Goal: Task Accomplishment & Management: Use online tool/utility

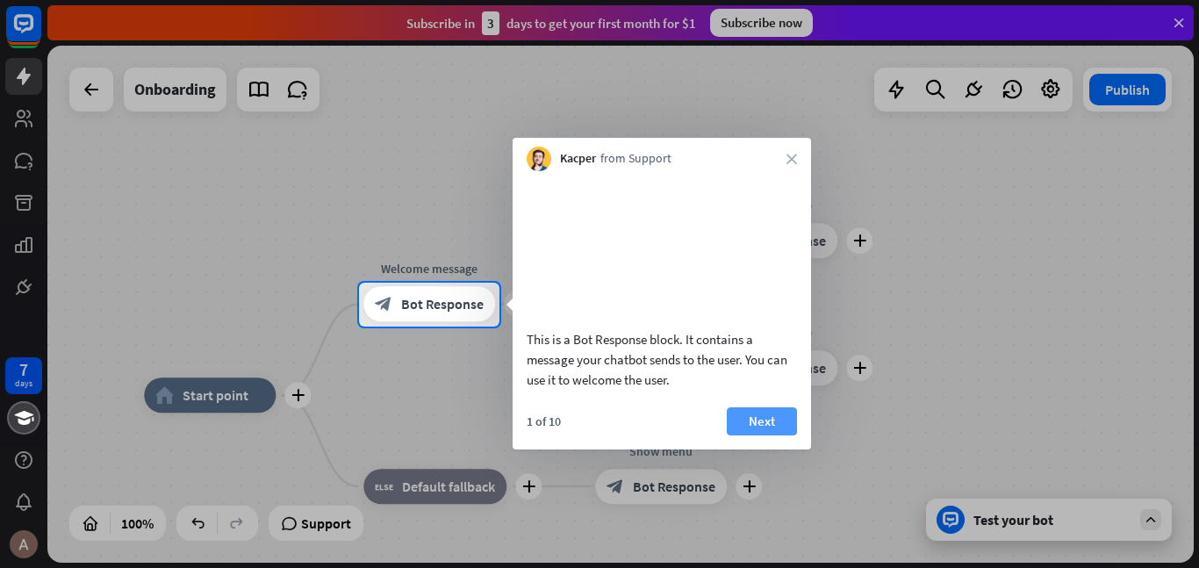
click at [745, 435] on button "Next" at bounding box center [762, 421] width 70 height 28
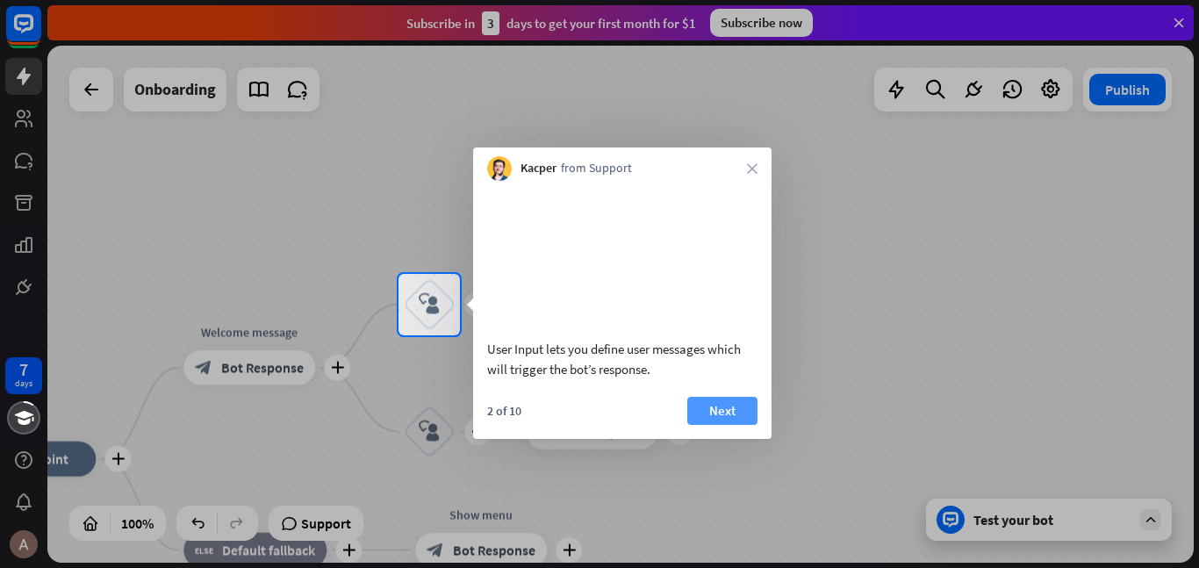
click at [741, 425] on button "Next" at bounding box center [722, 411] width 70 height 28
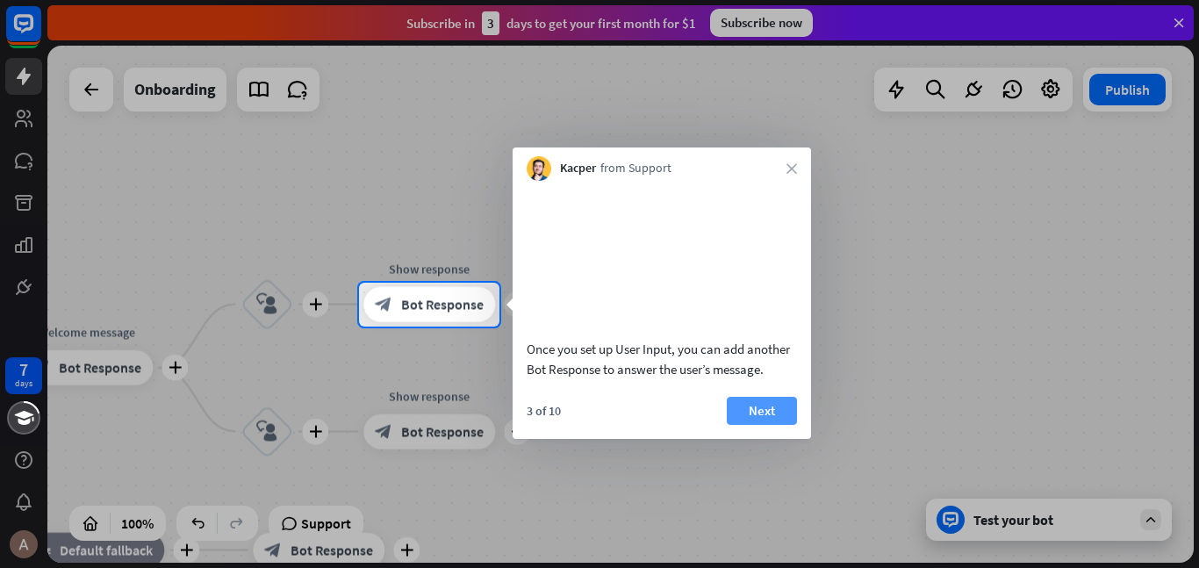
click at [735, 425] on button "Next" at bounding box center [762, 411] width 70 height 28
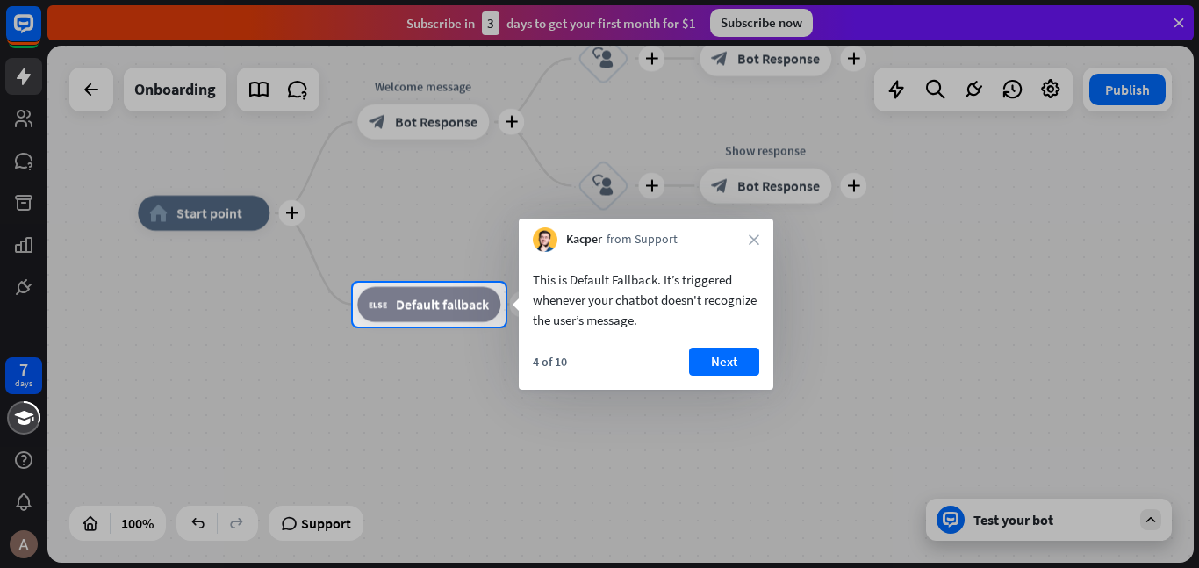
click at [696, 377] on div "4 of 10 Next" at bounding box center [646, 368] width 254 height 42
click at [703, 367] on button "Next" at bounding box center [724, 361] width 70 height 28
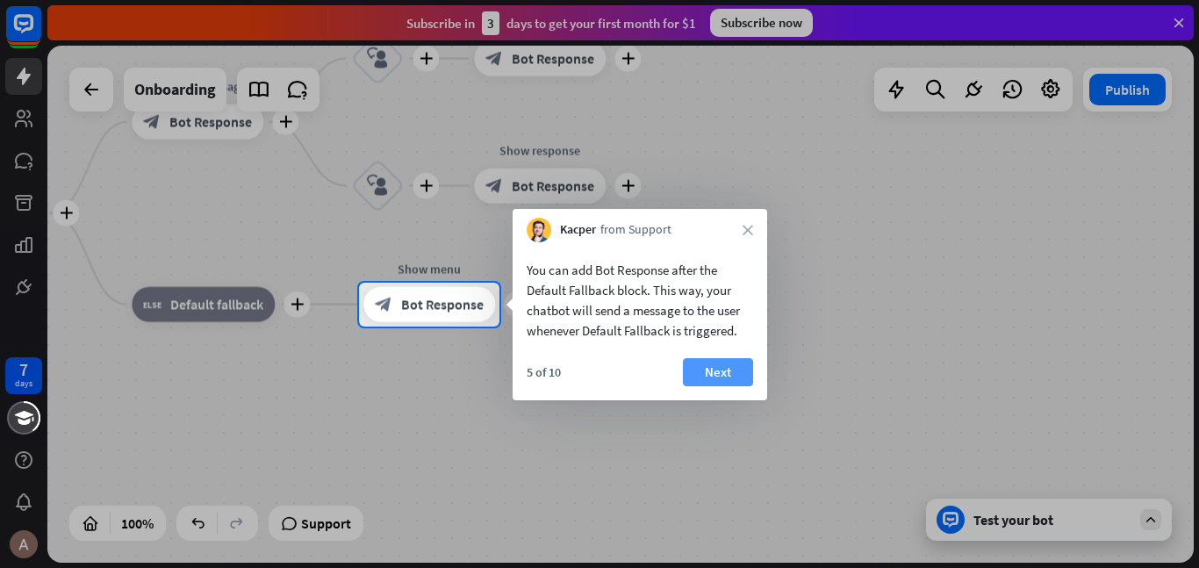
click at [705, 369] on button "Next" at bounding box center [718, 372] width 70 height 28
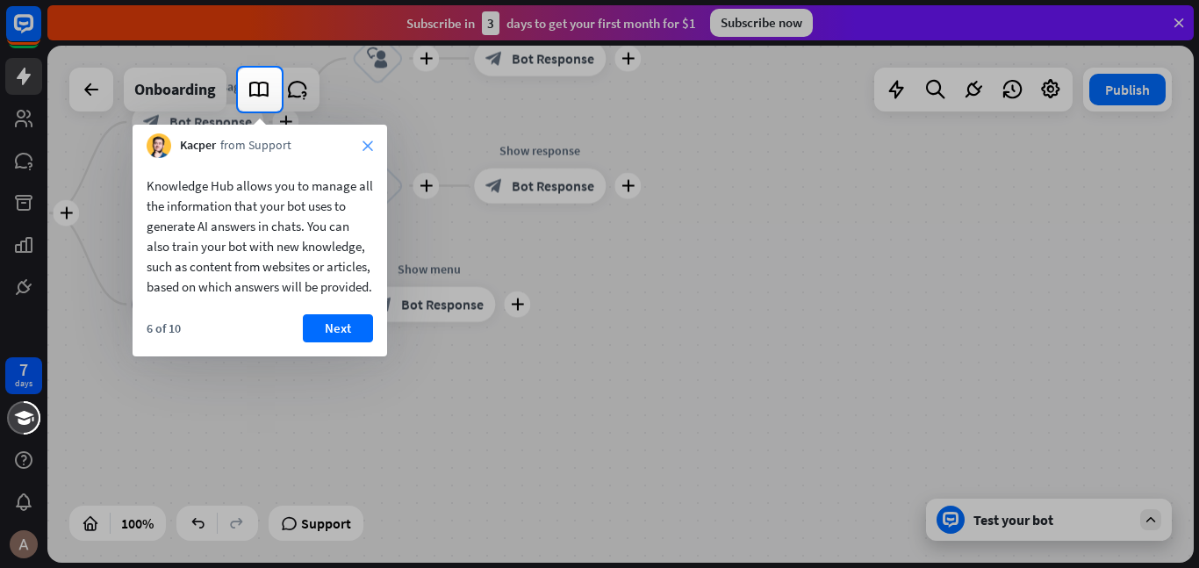
click at [369, 140] on icon "close" at bounding box center [367, 145] width 11 height 11
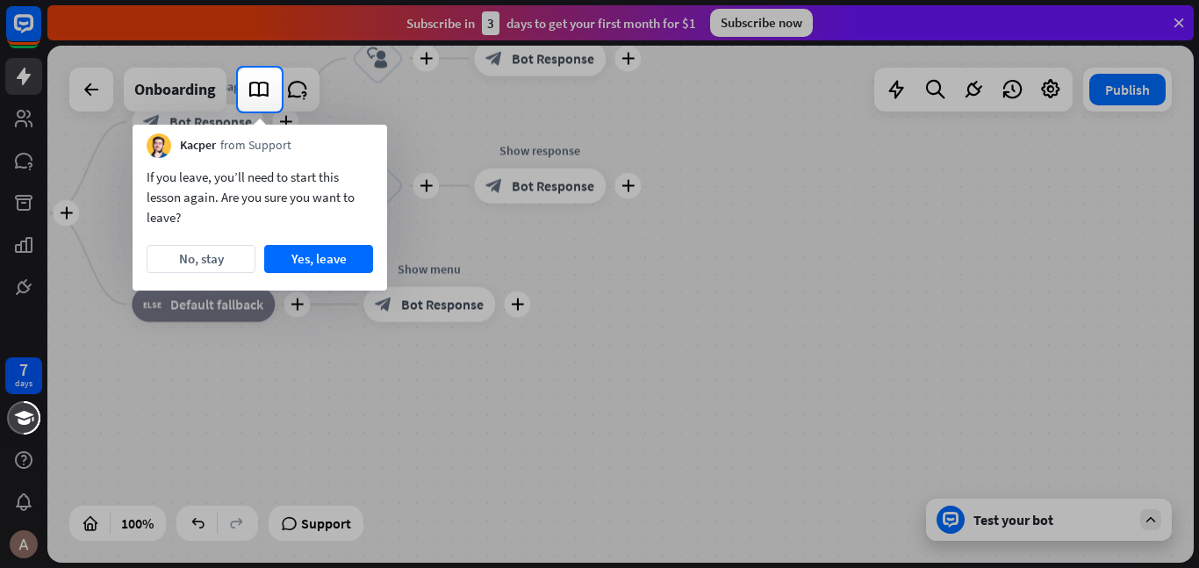
click at [374, 147] on div "Kacper from Support" at bounding box center [259, 141] width 254 height 33
click at [237, 266] on button "No, stay" at bounding box center [201, 259] width 109 height 28
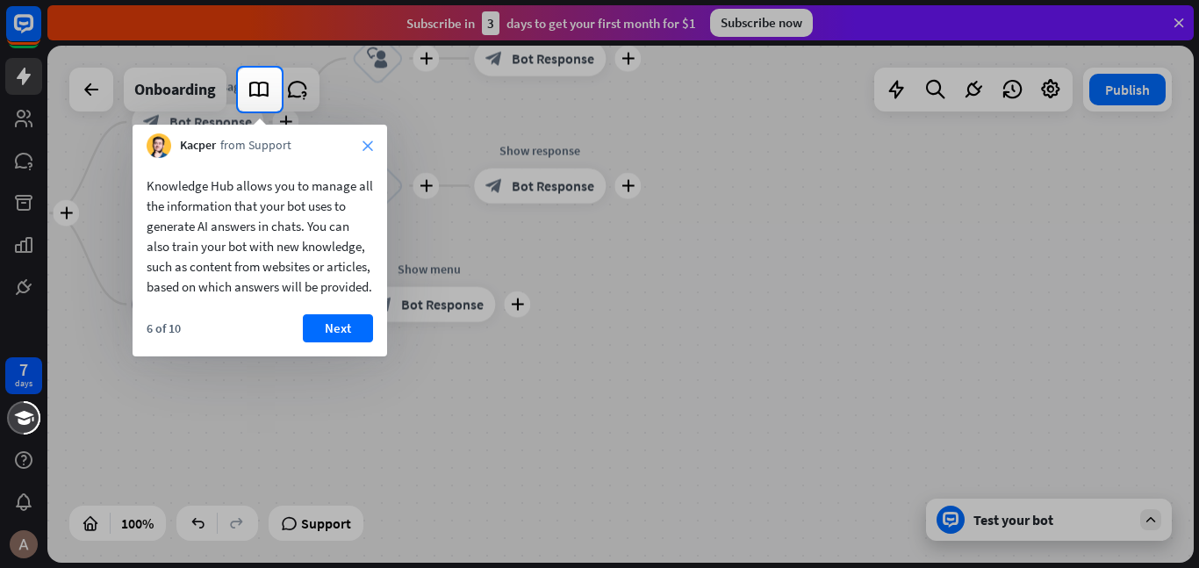
click at [369, 140] on icon "close" at bounding box center [367, 145] width 11 height 11
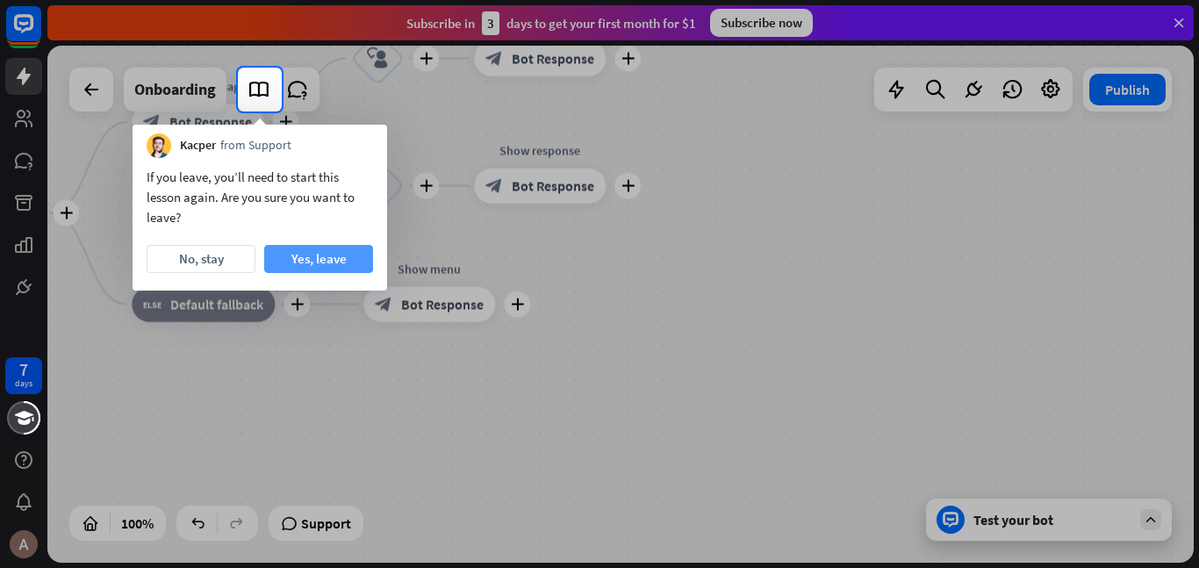
click at [340, 261] on button "Yes, leave" at bounding box center [318, 259] width 109 height 28
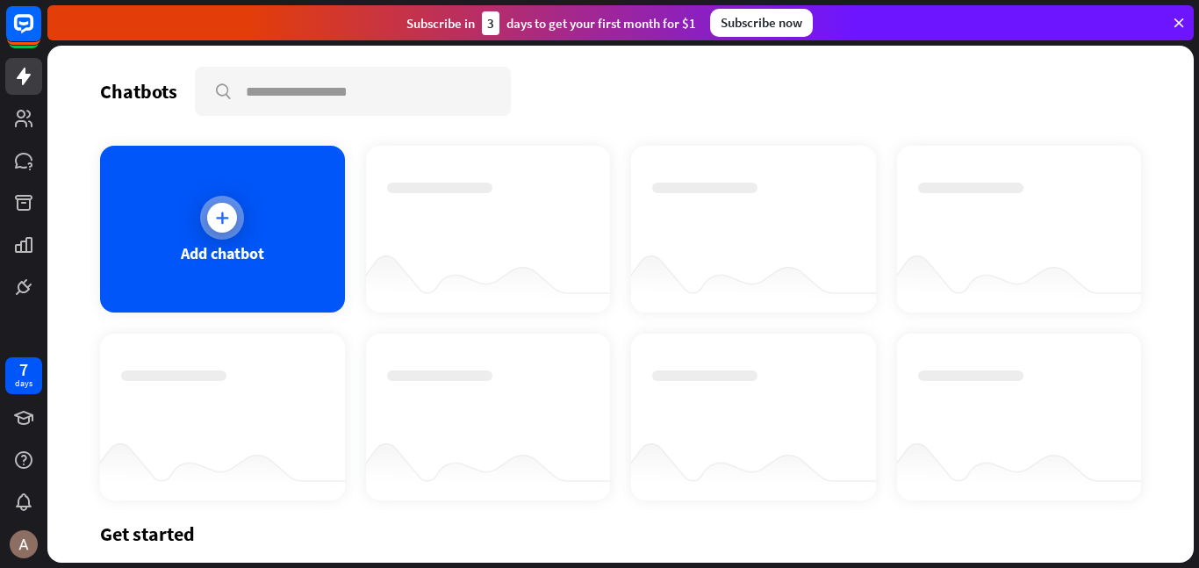
click at [236, 231] on div at bounding box center [222, 218] width 44 height 44
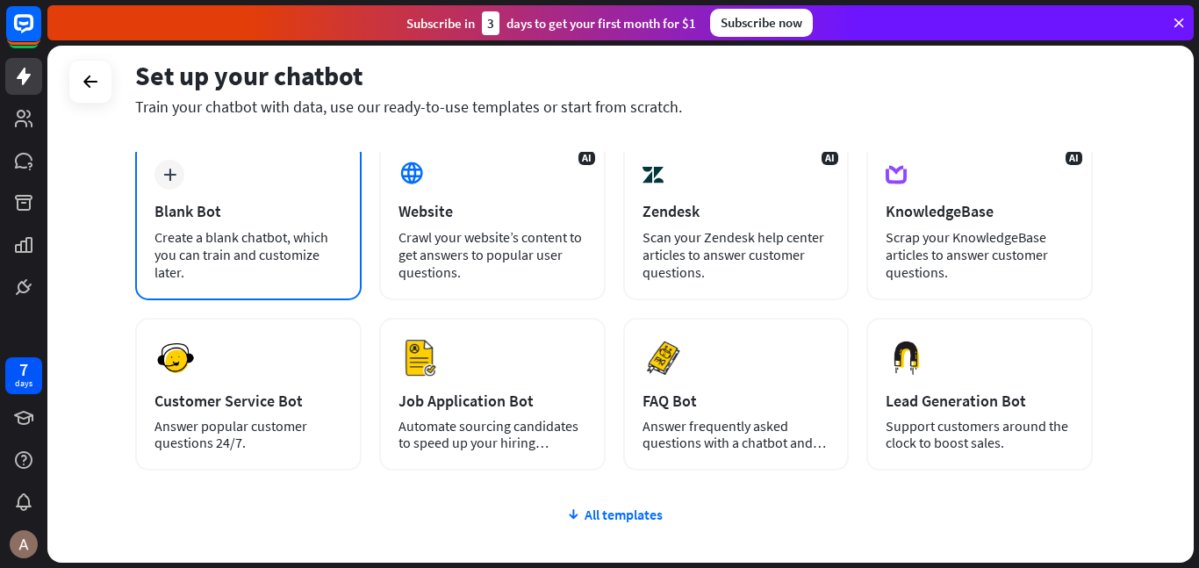
scroll to position [94, 0]
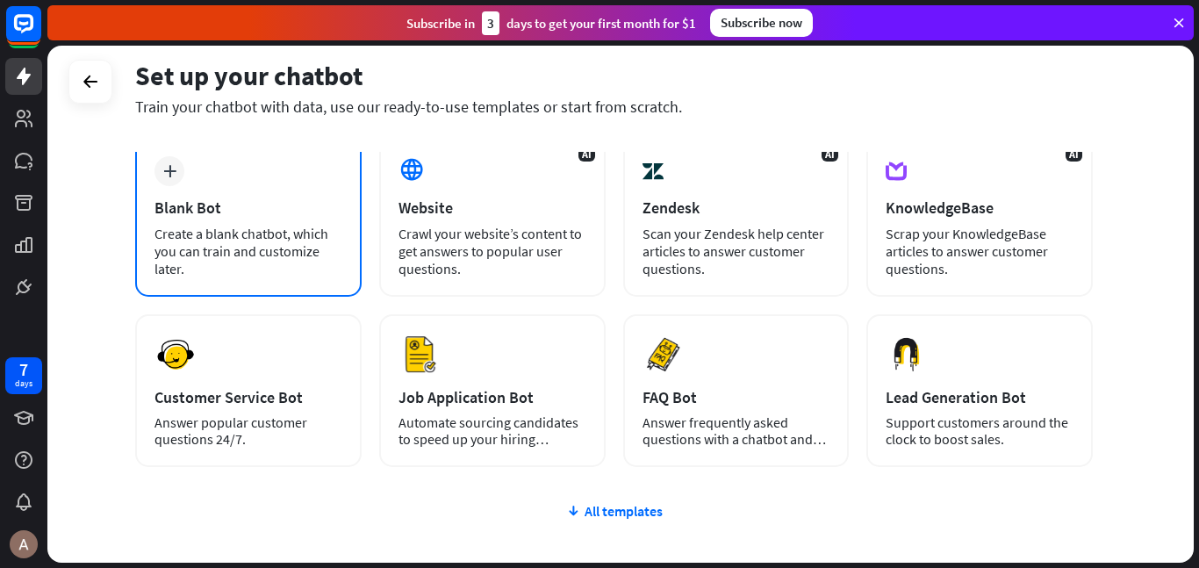
click at [210, 220] on div "plus Blank Bot Create a blank chatbot, which you can train and customize later." at bounding box center [248, 217] width 226 height 160
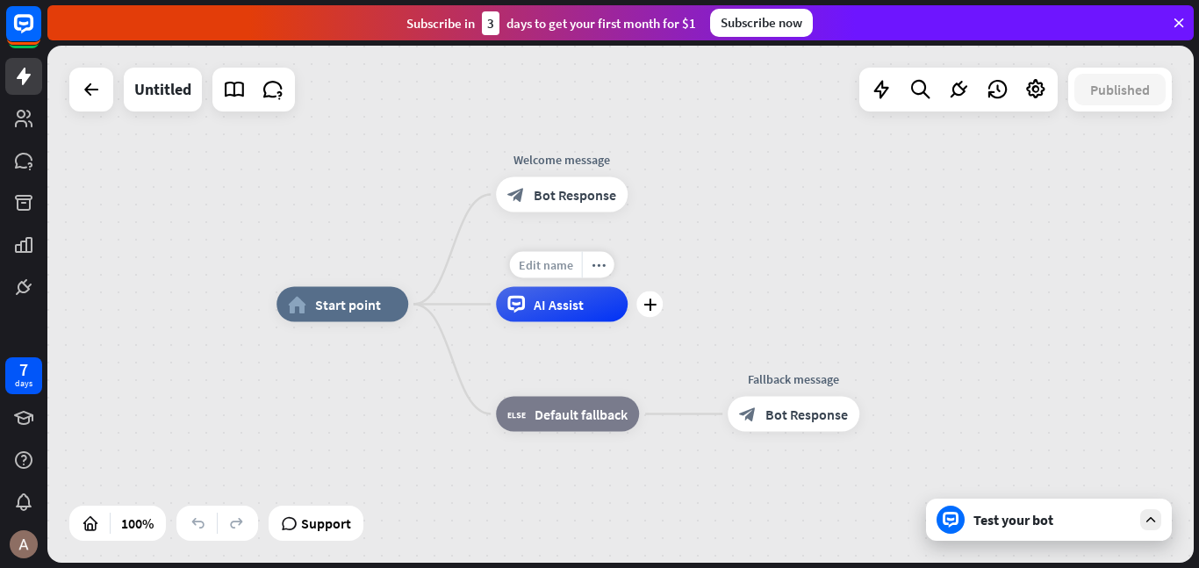
click at [540, 270] on span "Edit name" at bounding box center [546, 265] width 54 height 16
type input "**********"
click at [543, 297] on div "**********" at bounding box center [620, 304] width 1146 height 517
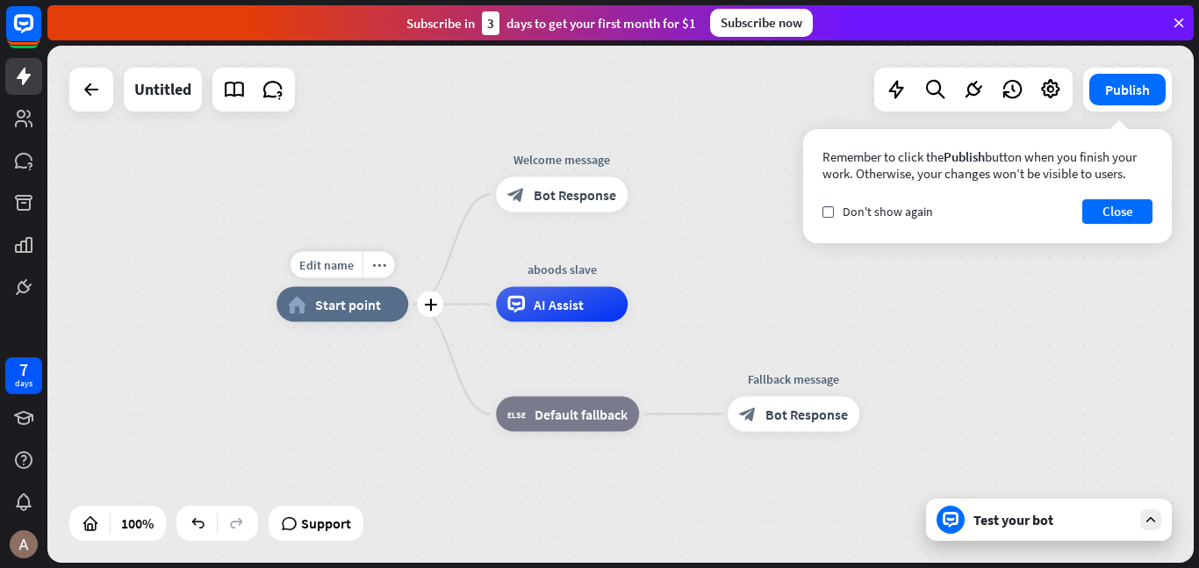
click at [346, 313] on div "home_2 Start point" at bounding box center [342, 304] width 132 height 35
click at [584, 193] on span "Bot Response" at bounding box center [574, 195] width 82 height 18
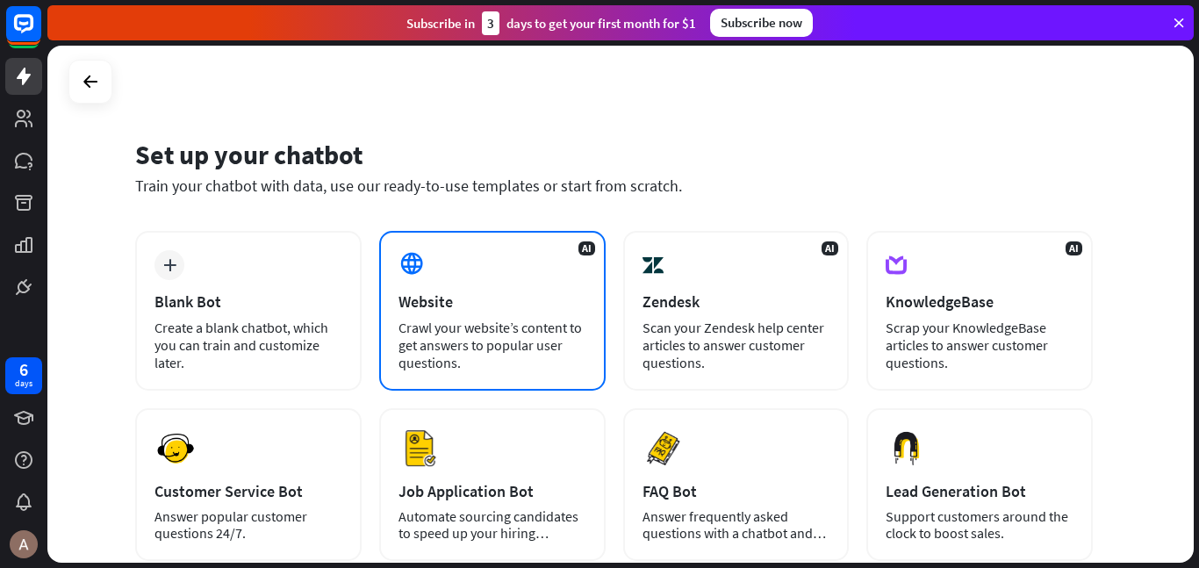
click at [441, 283] on div "AI Website Crawl your website’s content to get answers to popular user question…" at bounding box center [492, 311] width 226 height 160
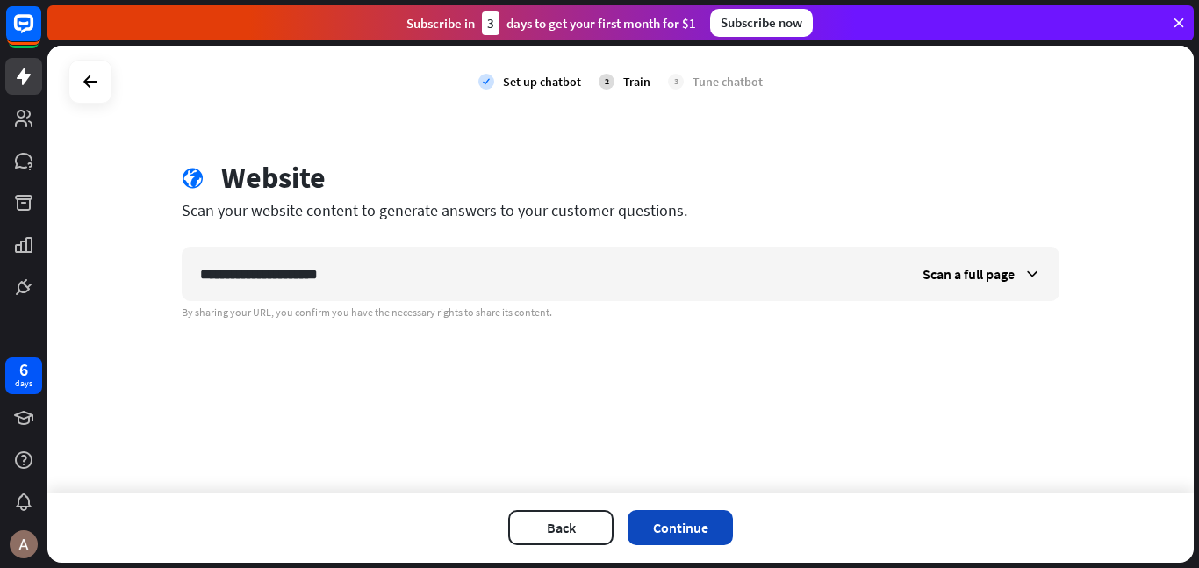
type input "**********"
click at [682, 540] on button "Continue" at bounding box center [679, 527] width 105 height 35
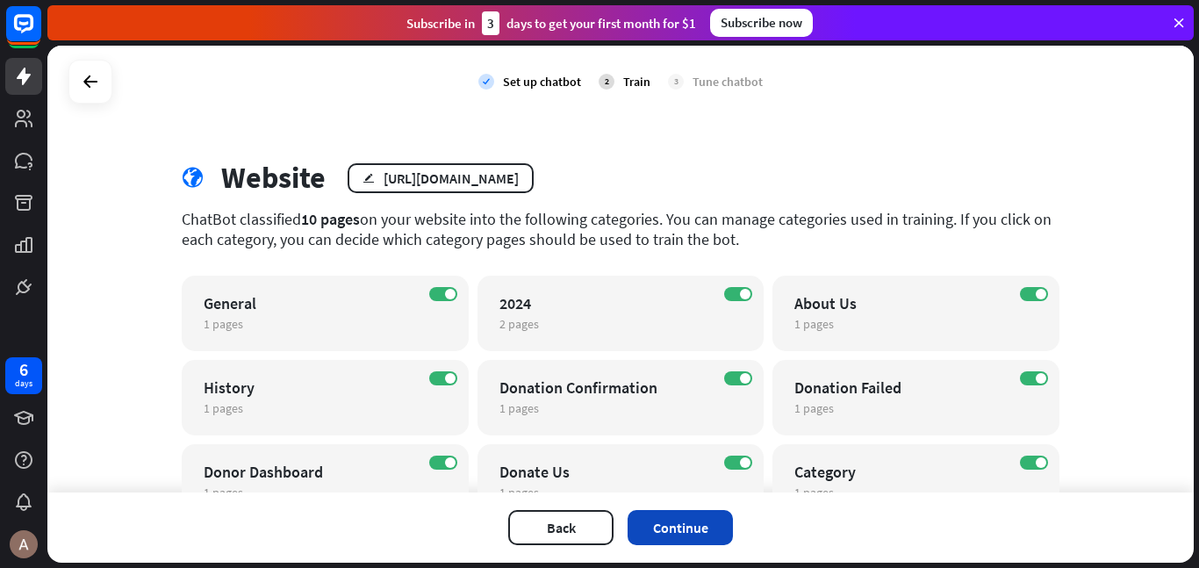
click at [640, 527] on button "Continue" at bounding box center [679, 527] width 105 height 35
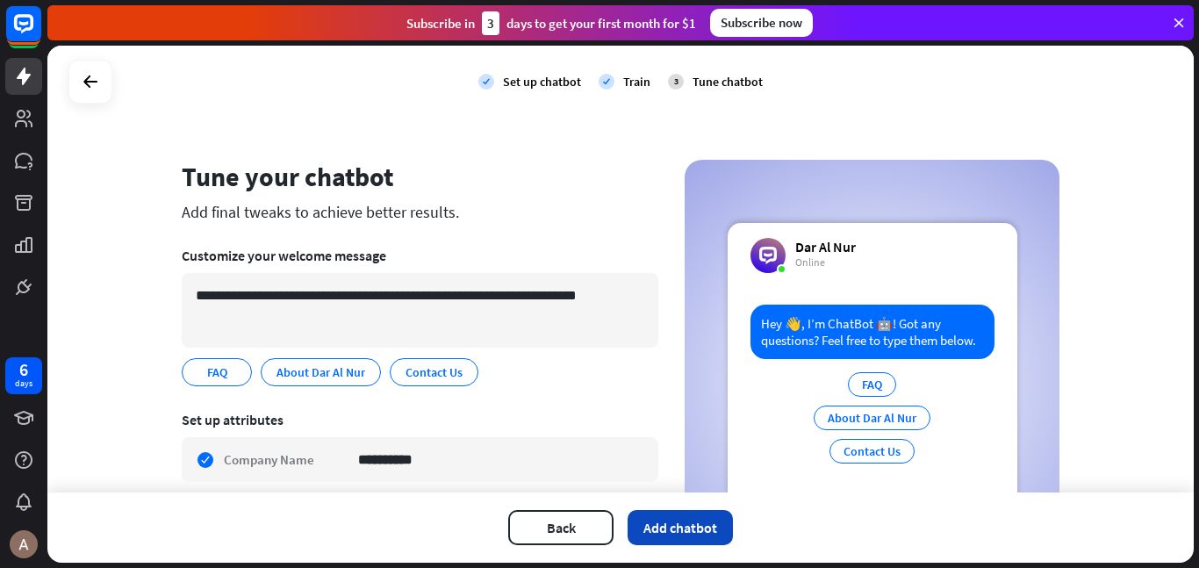
click at [720, 528] on button "Add chatbot" at bounding box center [679, 527] width 105 height 35
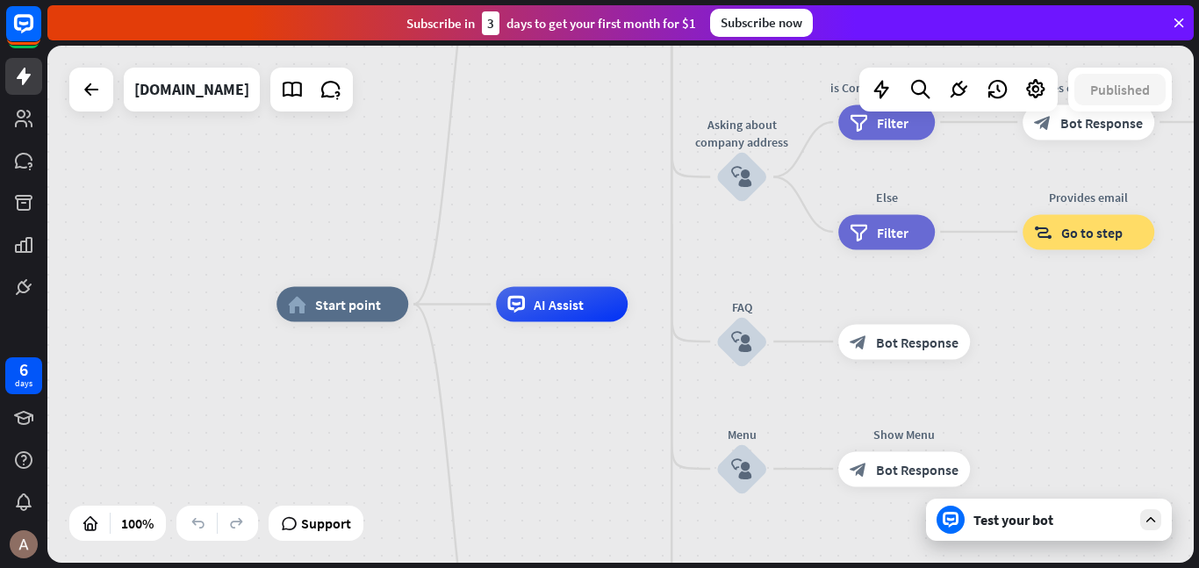
click at [1075, 528] on div "Test your bot" at bounding box center [1049, 519] width 246 height 42
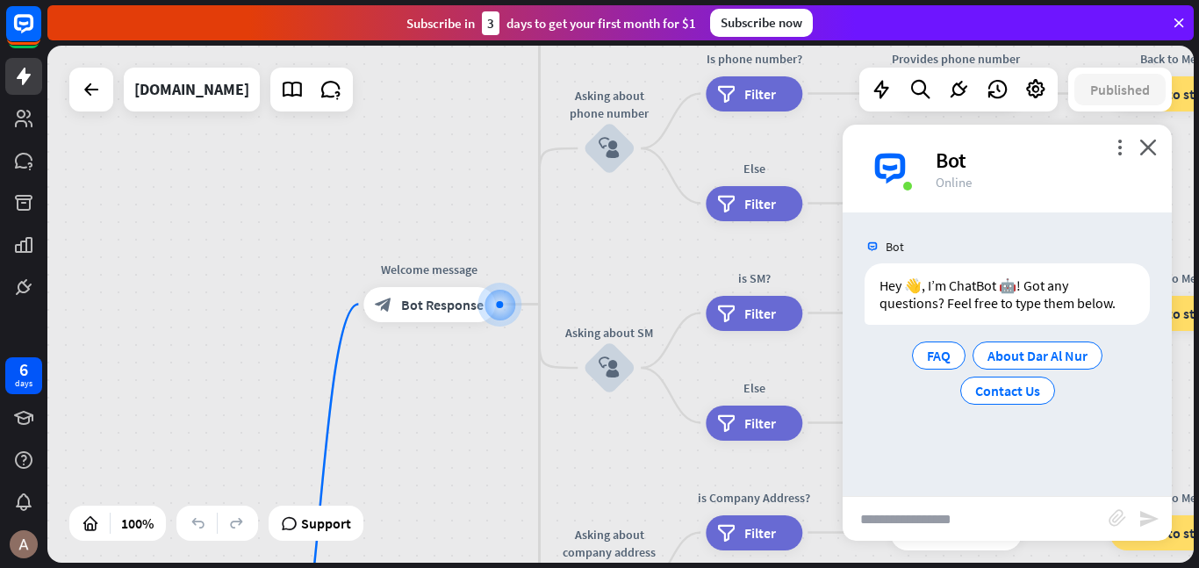
click at [1031, 516] on input "text" at bounding box center [975, 519] width 266 height 44
type input "*"
click at [505, 311] on div at bounding box center [500, 304] width 22 height 22
click at [495, 307] on div at bounding box center [500, 304] width 39 height 39
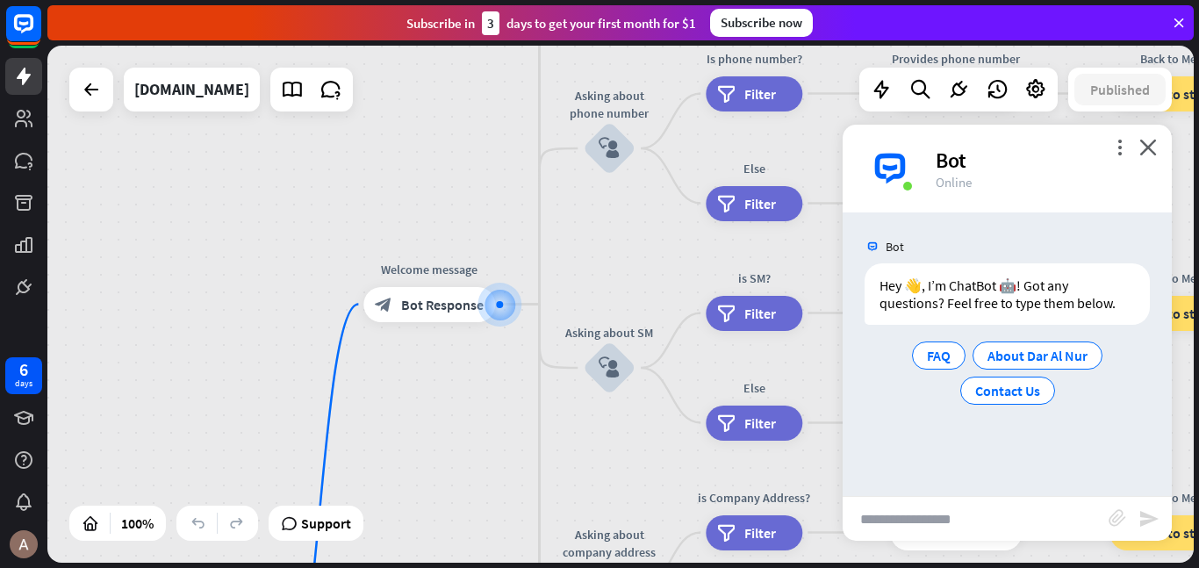
click at [865, 516] on input "text" at bounding box center [975, 519] width 266 height 44
type input "**********"
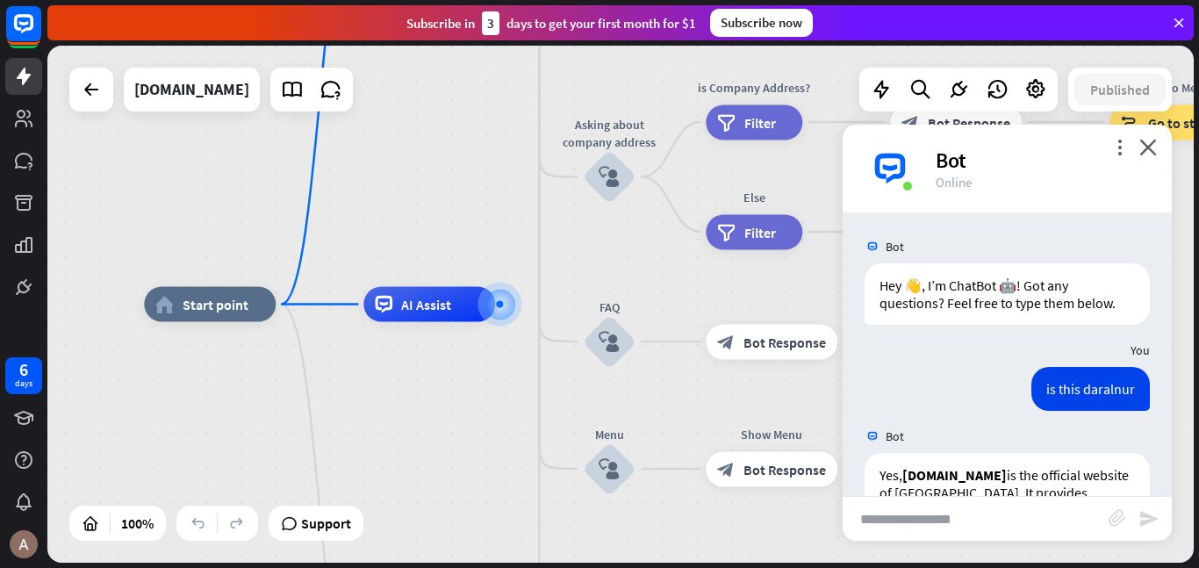
click at [1137, 172] on div "Bot" at bounding box center [1042, 160] width 215 height 27
click at [1149, 151] on icon "close" at bounding box center [1148, 147] width 18 height 17
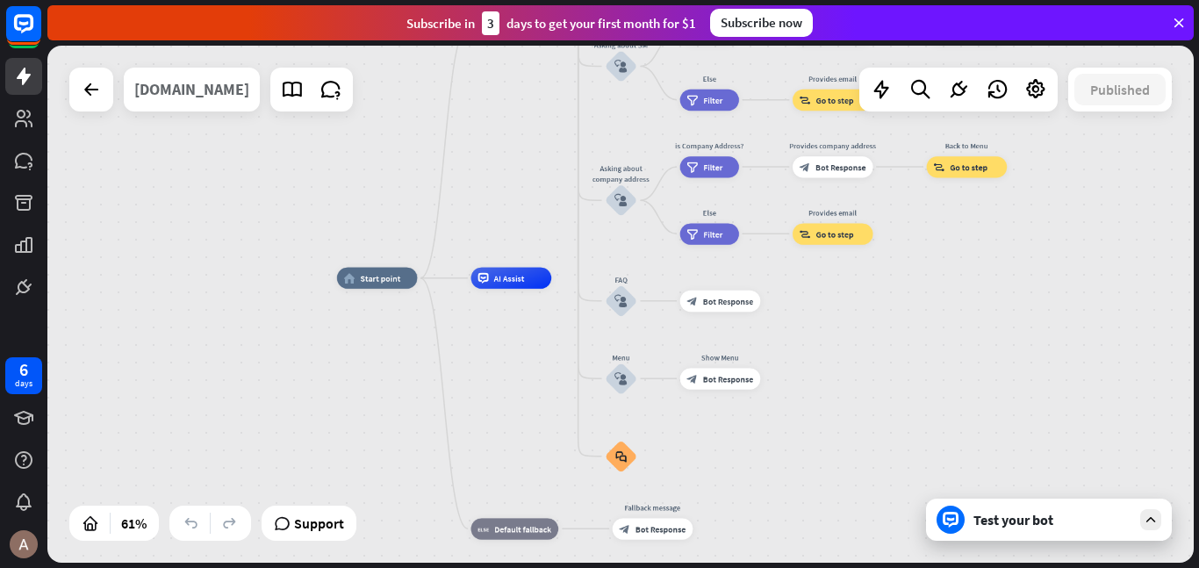
click at [195, 76] on div "dar-alnur.org" at bounding box center [191, 90] width 115 height 44
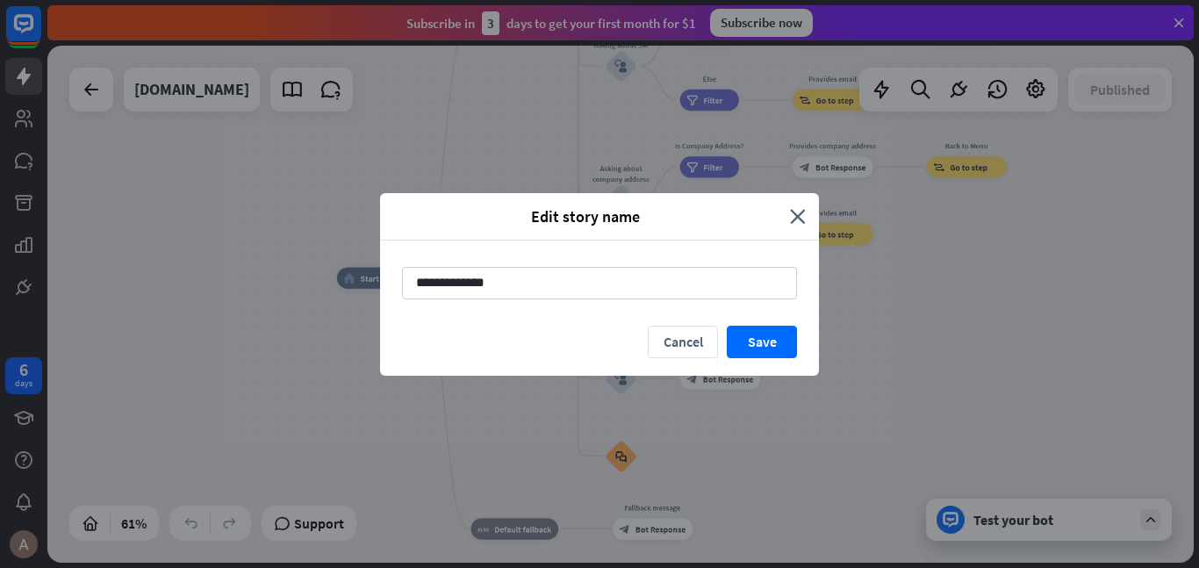
click at [807, 224] on div "Edit story name close" at bounding box center [599, 216] width 439 height 47
click at [796, 206] on icon "close" at bounding box center [798, 216] width 16 height 20
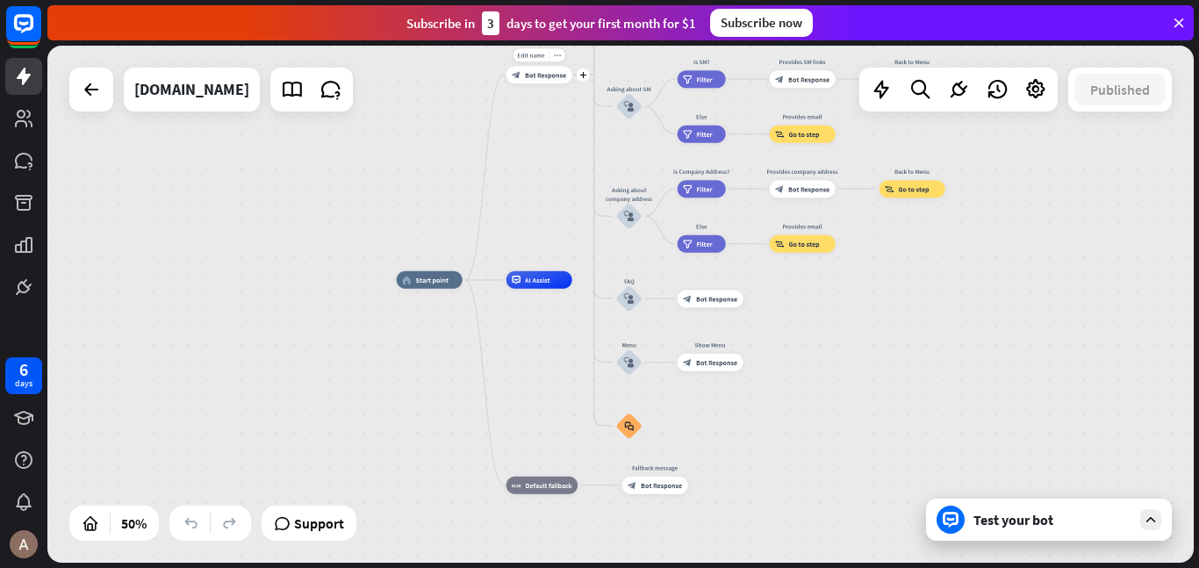
click at [541, 75] on span "Bot Response" at bounding box center [545, 74] width 41 height 9
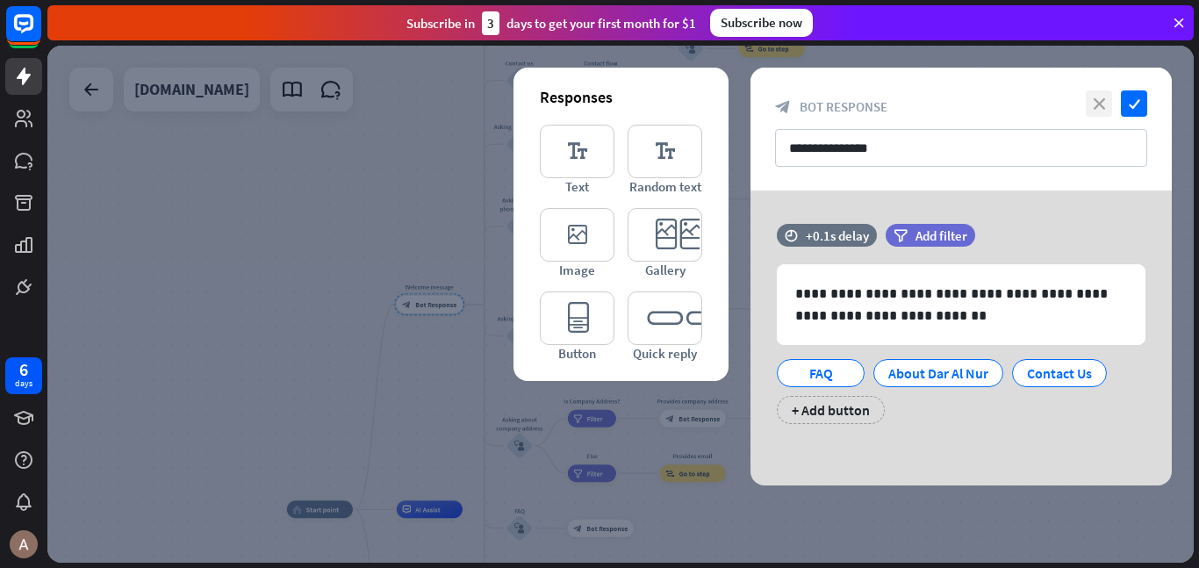
click at [1093, 106] on icon "close" at bounding box center [1098, 103] width 26 height 26
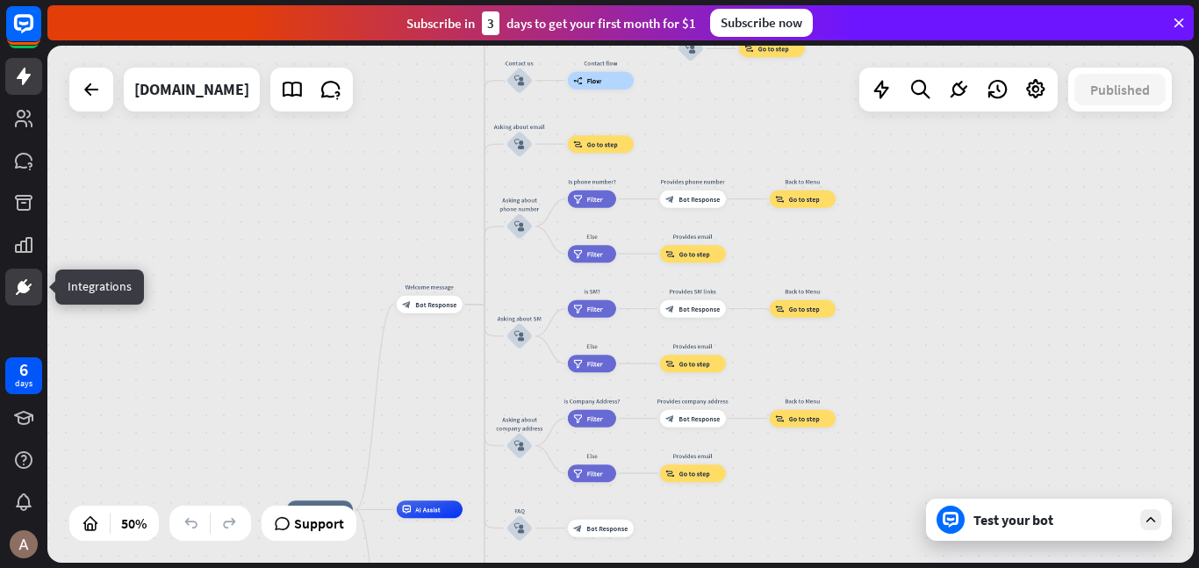
click at [12, 274] on link at bounding box center [23, 286] width 37 height 37
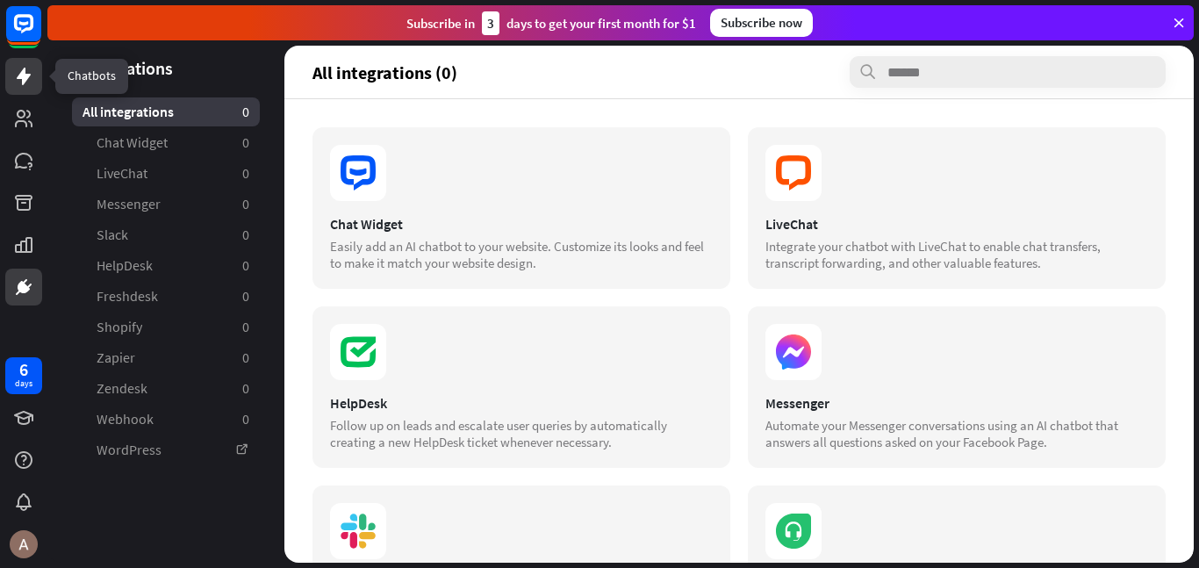
click at [28, 74] on icon at bounding box center [24, 77] width 14 height 18
